Goal: Task Accomplishment & Management: Manage account settings

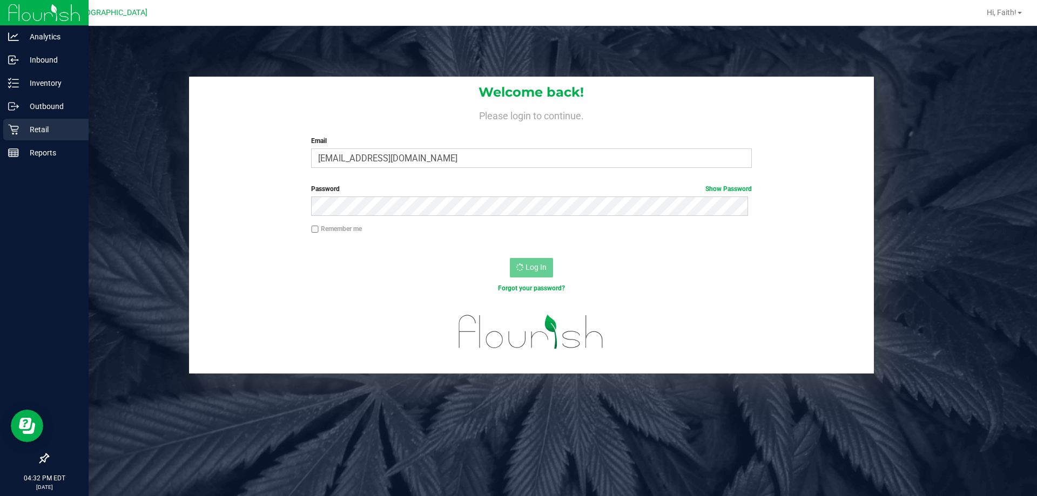
click at [9, 121] on div "Retail" at bounding box center [45, 130] width 85 height 22
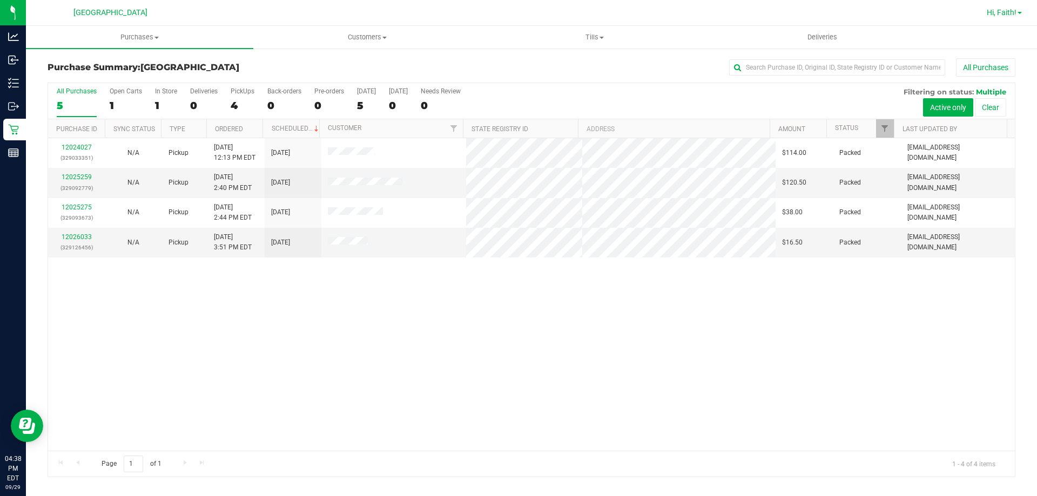
click at [986, 14] on span "Hi, Faith!" at bounding box center [1001, 12] width 30 height 9
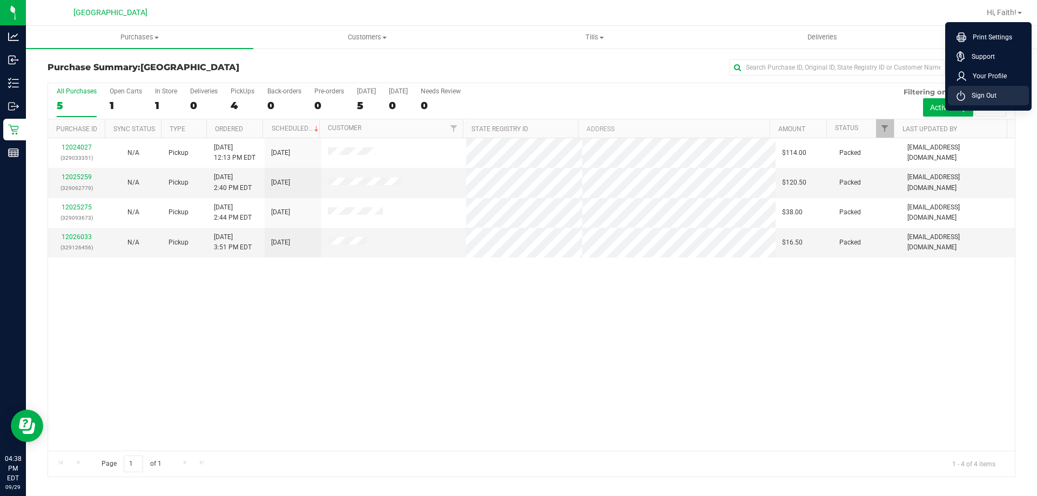
click at [991, 101] on li "Sign Out" at bounding box center [987, 95] width 81 height 19
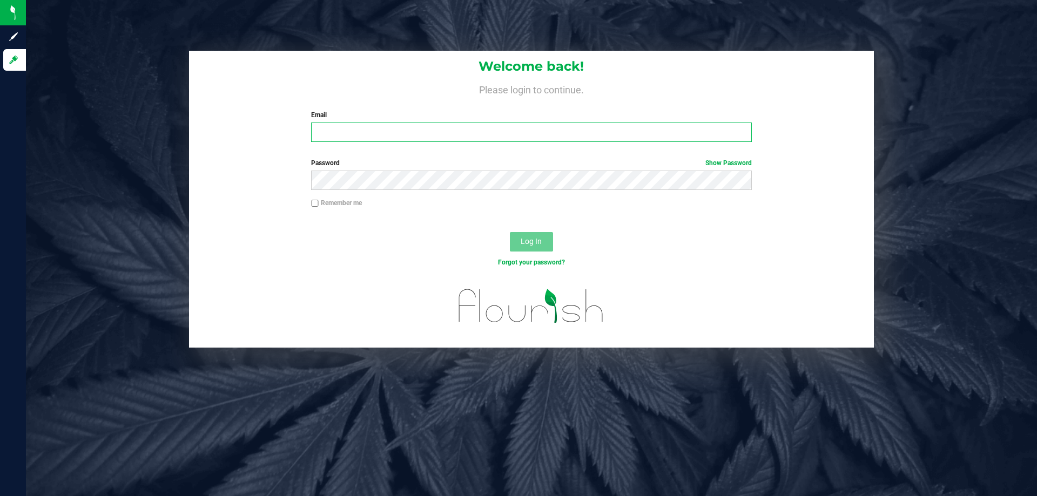
click at [451, 136] on input "Email" at bounding box center [531, 132] width 440 height 19
type input "[EMAIL_ADDRESS][DOMAIN_NAME]"
click at [510, 232] on button "Log In" at bounding box center [531, 241] width 43 height 19
